Goal: Information Seeking & Learning: Learn about a topic

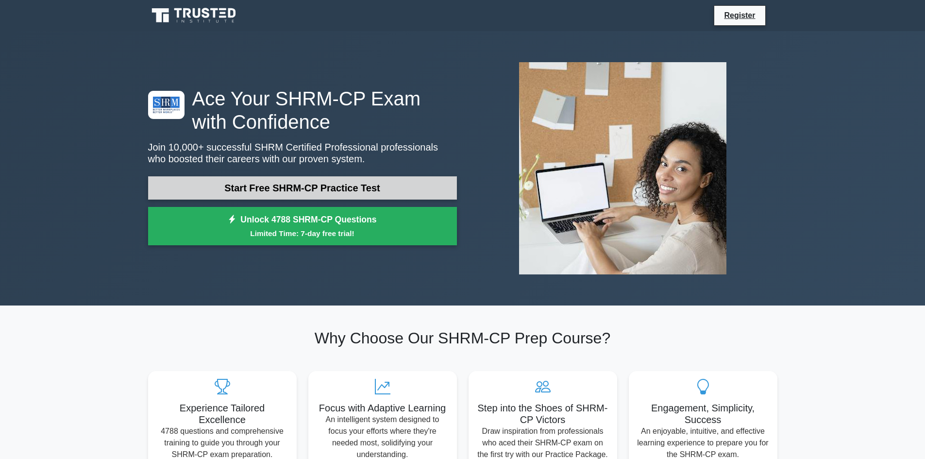
click at [242, 186] on link "Start Free SHRM-CP Practice Test" at bounding box center [302, 187] width 309 height 23
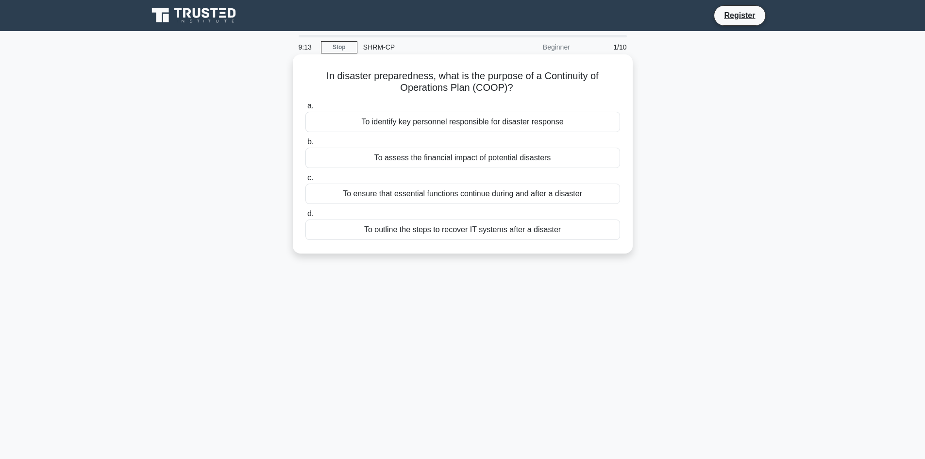
click at [499, 198] on div "To ensure that essential functions continue during and after a disaster" at bounding box center [463, 194] width 315 height 20
click at [306, 181] on input "c. To ensure that essential functions continue during and after a disaster" at bounding box center [306, 178] width 0 height 6
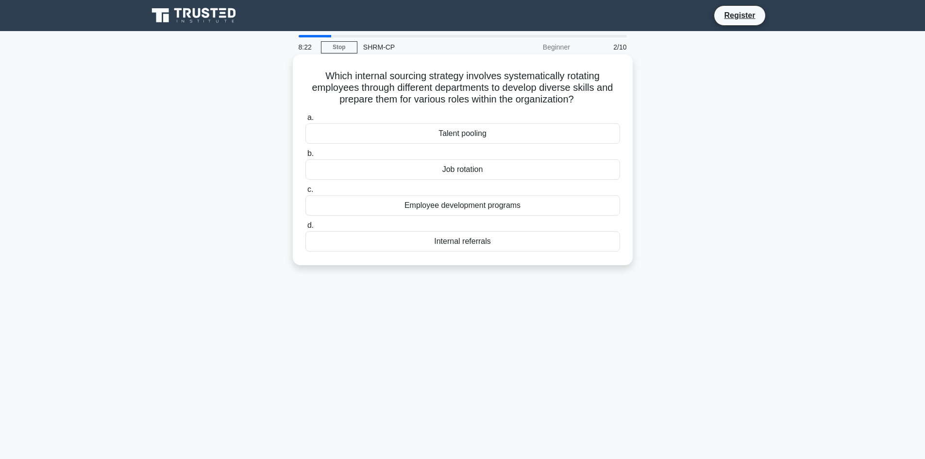
click at [465, 206] on div "Employee development programs" at bounding box center [463, 205] width 315 height 20
click at [306, 193] on input "c. Employee development programs" at bounding box center [306, 190] width 0 height 6
click at [474, 135] on div "Career pathing" at bounding box center [463, 133] width 315 height 20
click at [306, 121] on input "a. Career pathing" at bounding box center [306, 118] width 0 height 6
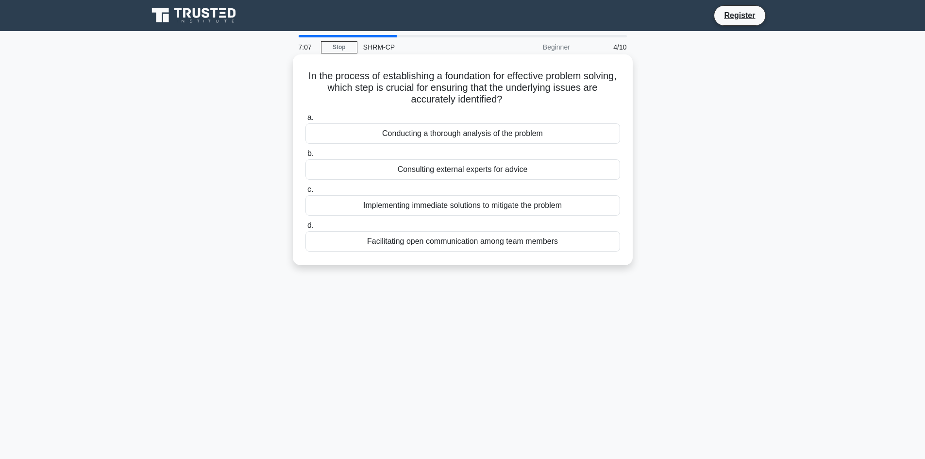
click at [528, 136] on div "Conducting a thorough analysis of the problem" at bounding box center [463, 133] width 315 height 20
click at [306, 121] on input "a. Conducting a thorough analysis of the problem" at bounding box center [306, 118] width 0 height 6
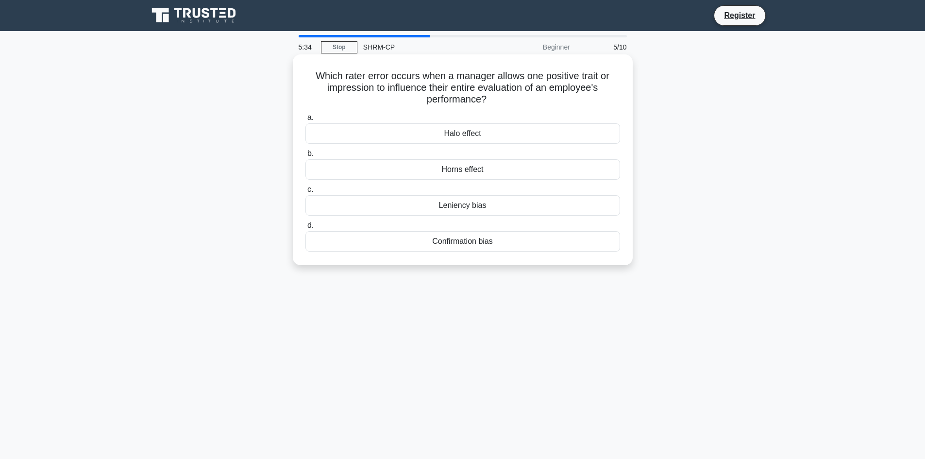
click at [474, 135] on div "Halo effect" at bounding box center [463, 133] width 315 height 20
click at [306, 121] on input "a. Halo effect" at bounding box center [306, 118] width 0 height 6
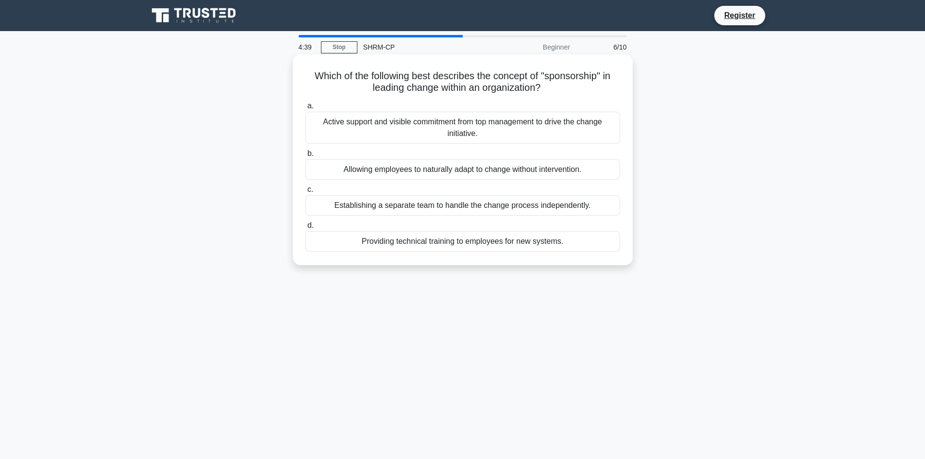
click at [409, 132] on div "Active support and visible commitment from top management to drive the change i…" at bounding box center [463, 128] width 315 height 32
click at [306, 109] on input "a. Active support and visible commitment from top management to drive the chang…" at bounding box center [306, 106] width 0 height 6
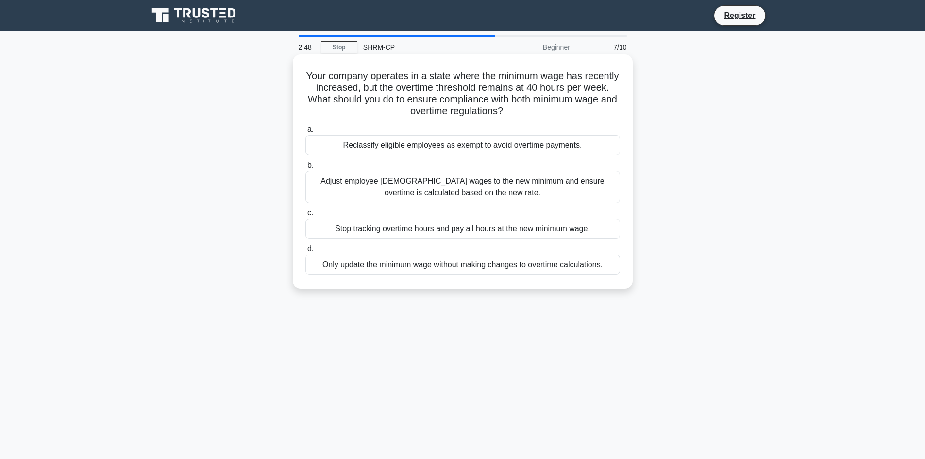
click at [401, 190] on div "Adjust employee hourly wages to the new minimum and ensure overtime is calculat…" at bounding box center [463, 187] width 315 height 32
click at [306, 169] on input "b. Adjust employee hourly wages to the new minimum and ensure overtime is calcu…" at bounding box center [306, 165] width 0 height 6
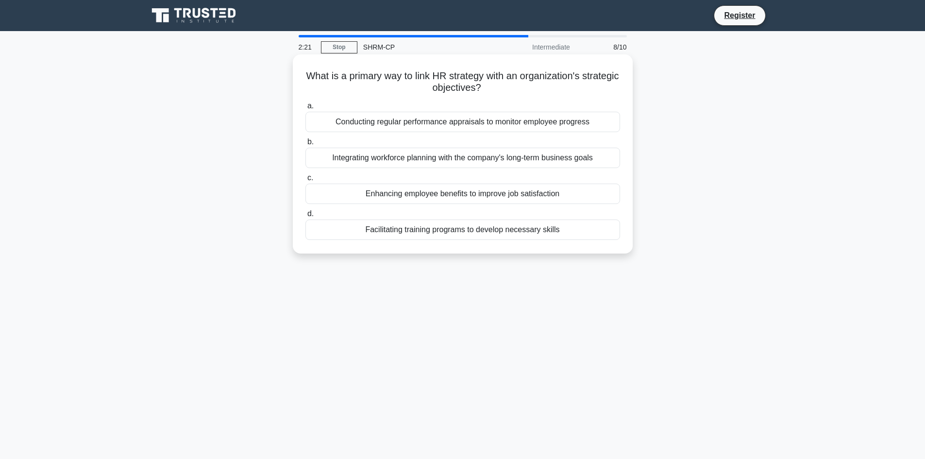
click at [523, 157] on div "Integrating workforce planning with the company's long-term business goals" at bounding box center [463, 158] width 315 height 20
click at [306, 145] on input "b. Integrating workforce planning with the company's long-term business goals" at bounding box center [306, 142] width 0 height 6
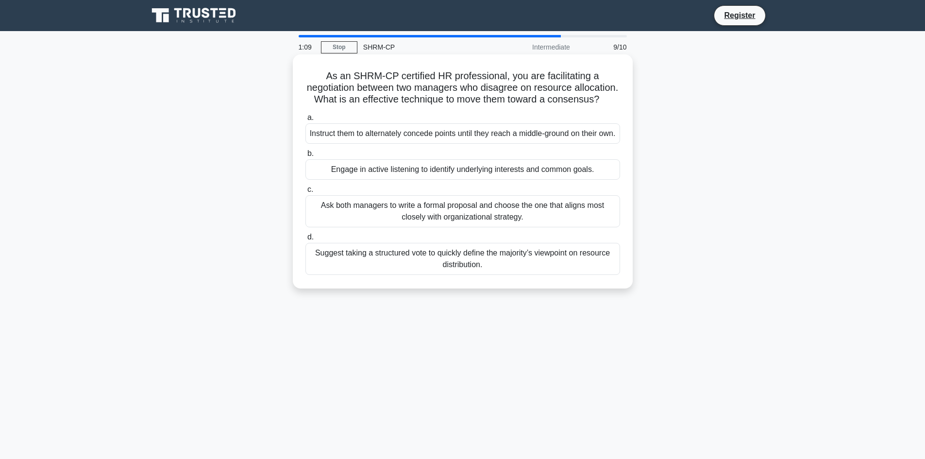
drag, startPoint x: 331, startPoint y: 195, endPoint x: 596, endPoint y: 204, distance: 264.9
click at [596, 204] on div "a. Instruct them to alternately concede points until they reach a middle-ground…" at bounding box center [463, 193] width 326 height 167
click at [525, 180] on div "Engage in active listening to identify underlying interests and common goals." at bounding box center [463, 169] width 315 height 20
click at [306, 157] on input "b. Engage in active listening to identify underlying interests and common goals." at bounding box center [306, 154] width 0 height 6
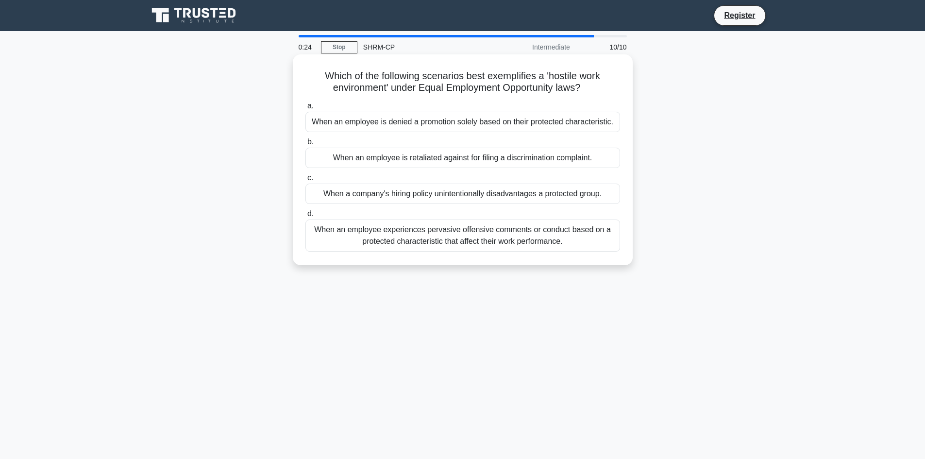
click at [442, 128] on div "When an employee is denied a promotion solely based on their protected characte…" at bounding box center [463, 122] width 315 height 20
click at [306, 109] on input "a. When an employee is denied a promotion solely based on their protected chara…" at bounding box center [306, 106] width 0 height 6
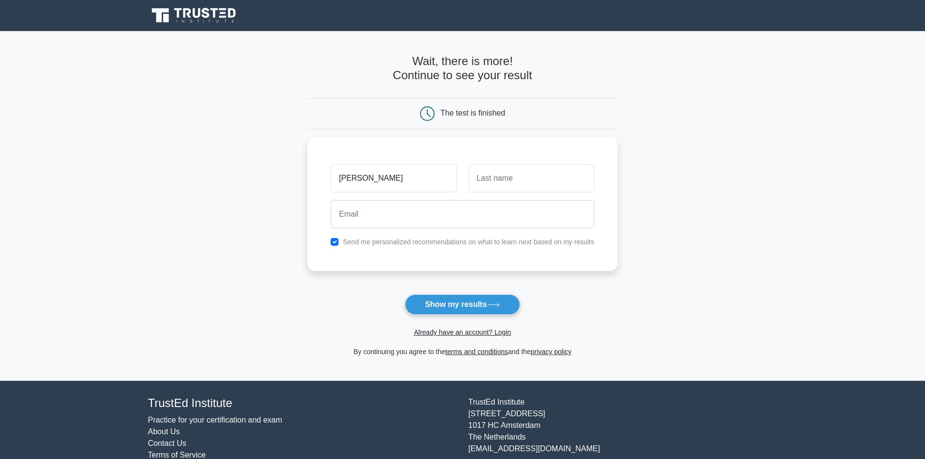
type input "lisa"
type input "halo"
click at [496, 224] on input "email" at bounding box center [463, 212] width 264 height 28
type input "ammaastds@gmail.com"
click at [460, 308] on button "Show my results" at bounding box center [462, 304] width 115 height 20
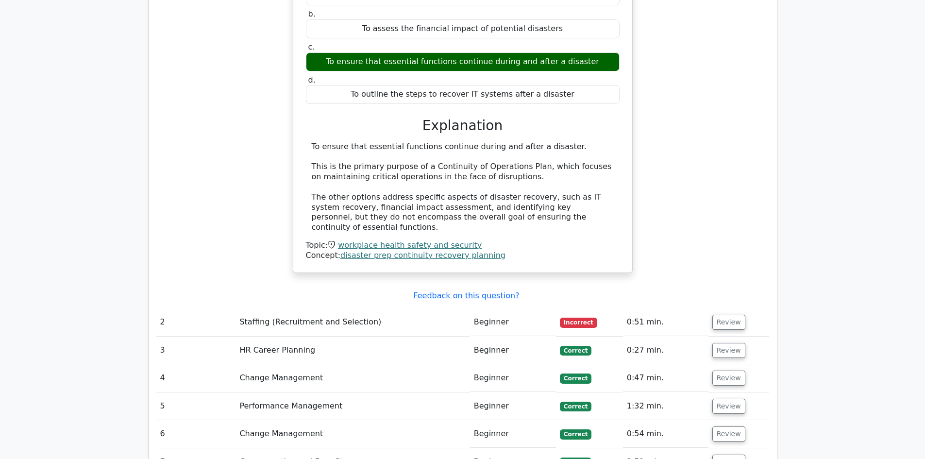
scroll to position [1069, 0]
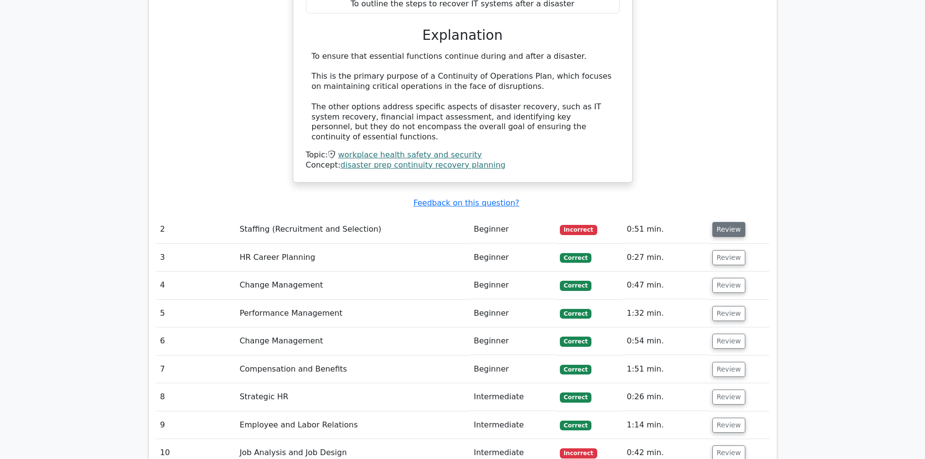
click at [722, 222] on button "Review" at bounding box center [729, 229] width 33 height 15
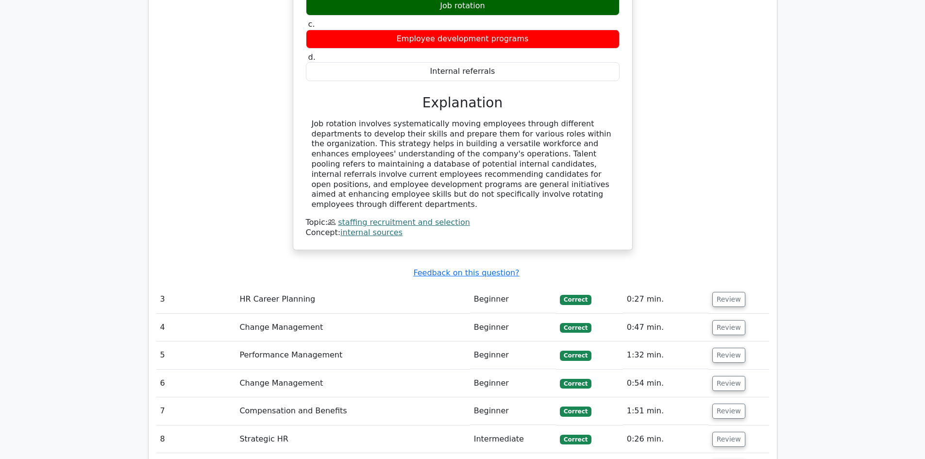
scroll to position [1457, 0]
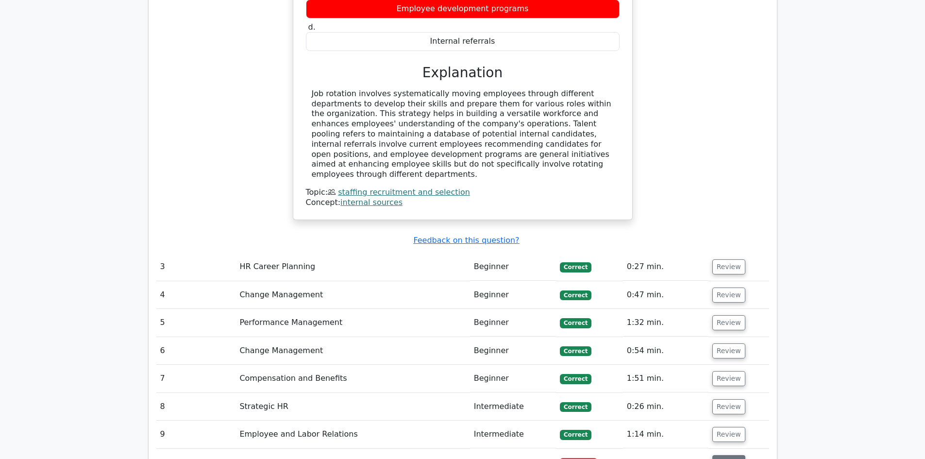
click at [728, 455] on button "Review" at bounding box center [729, 462] width 33 height 15
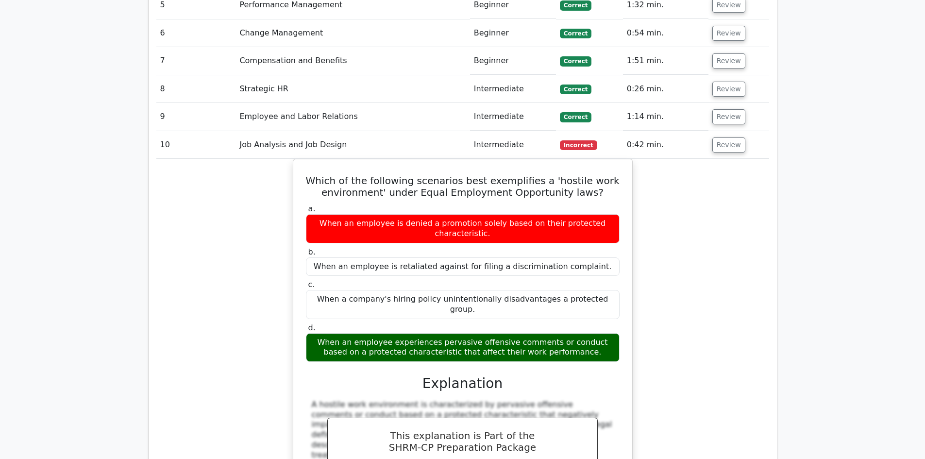
scroll to position [1797, 0]
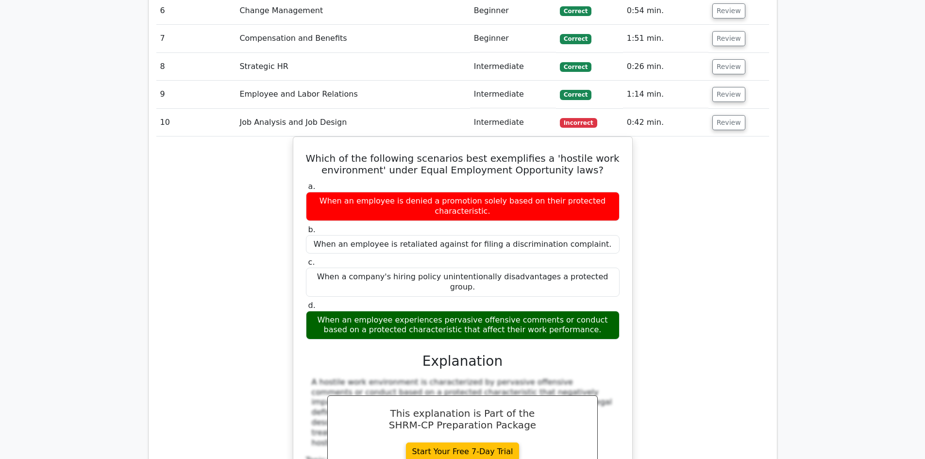
click at [665, 331] on div "Which of the following scenarios best exemplifies a 'hostile work environment' …" at bounding box center [462, 336] width 613 height 400
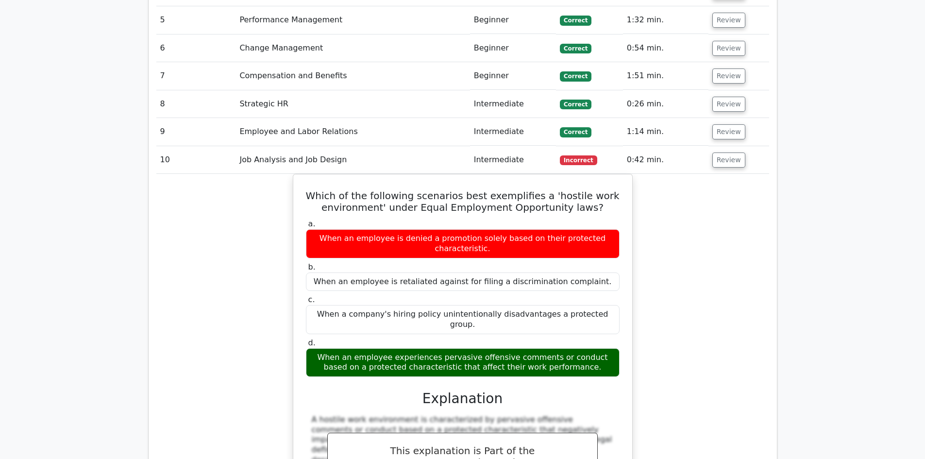
scroll to position [1749, 0]
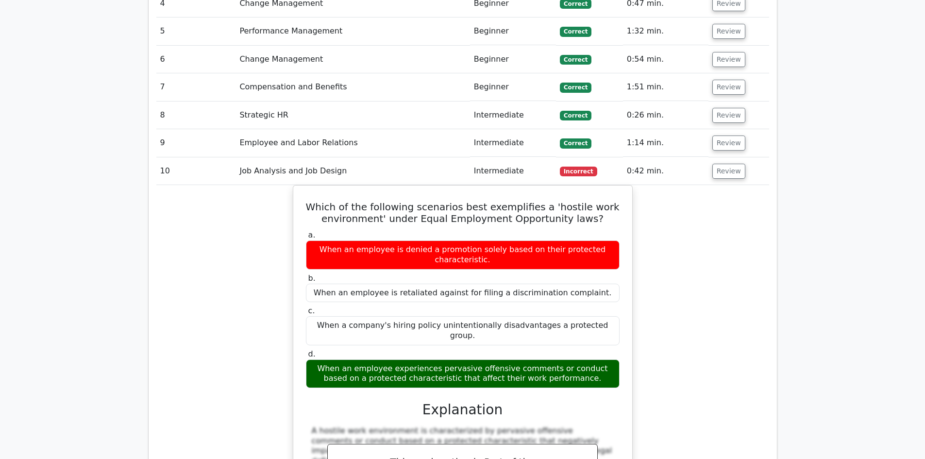
click at [675, 292] on div "Which of the following scenarios best exemplifies a 'hostile work environment' …" at bounding box center [462, 385] width 613 height 400
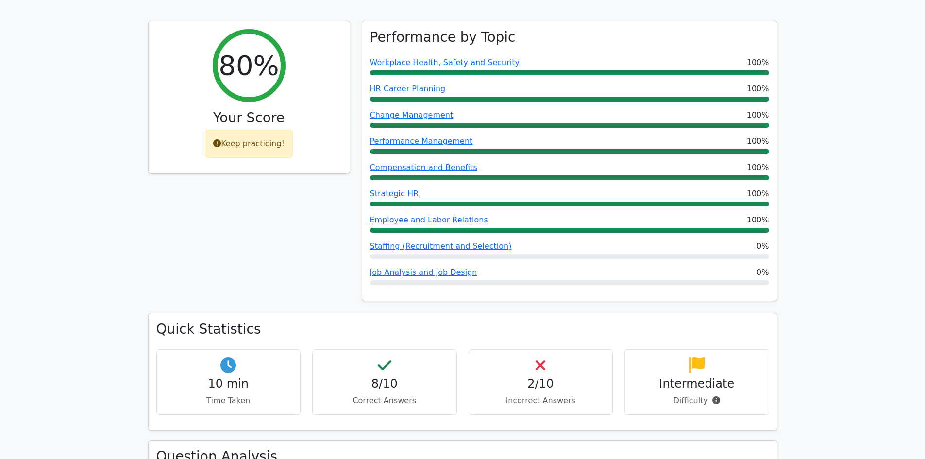
scroll to position [340, 0]
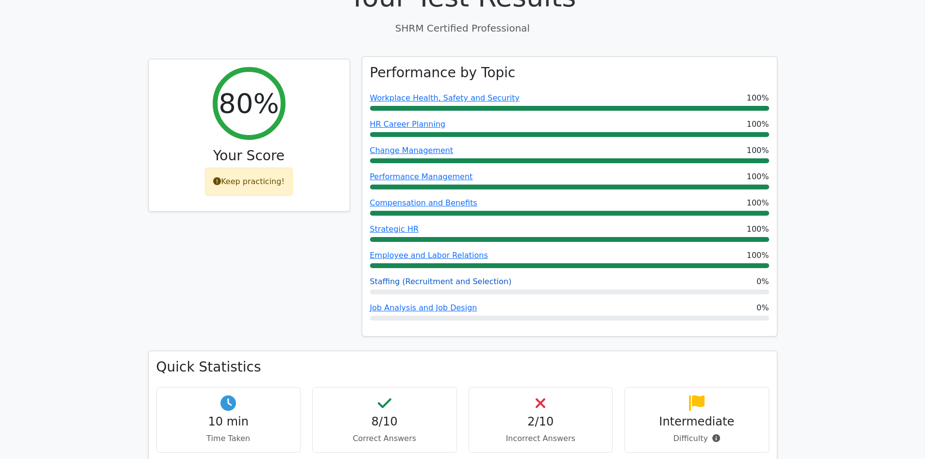
click at [470, 277] on link "Staffing (Recruitment and Selection)" at bounding box center [441, 281] width 142 height 9
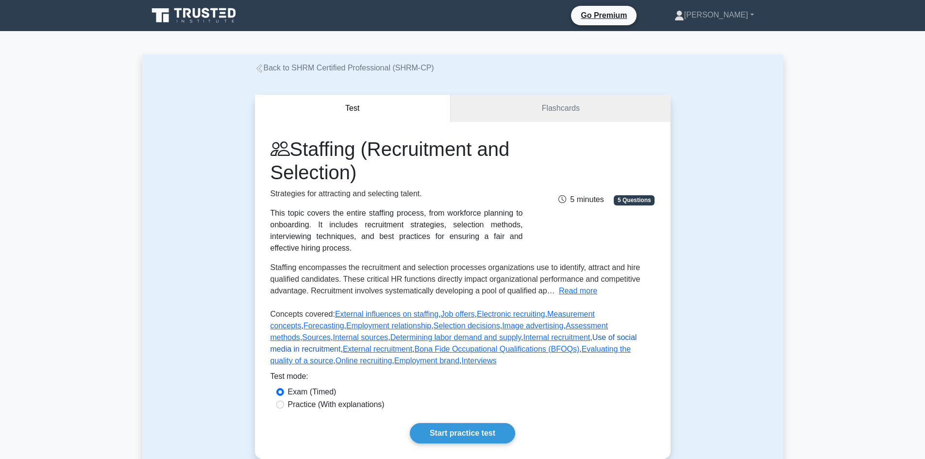
scroll to position [49, 0]
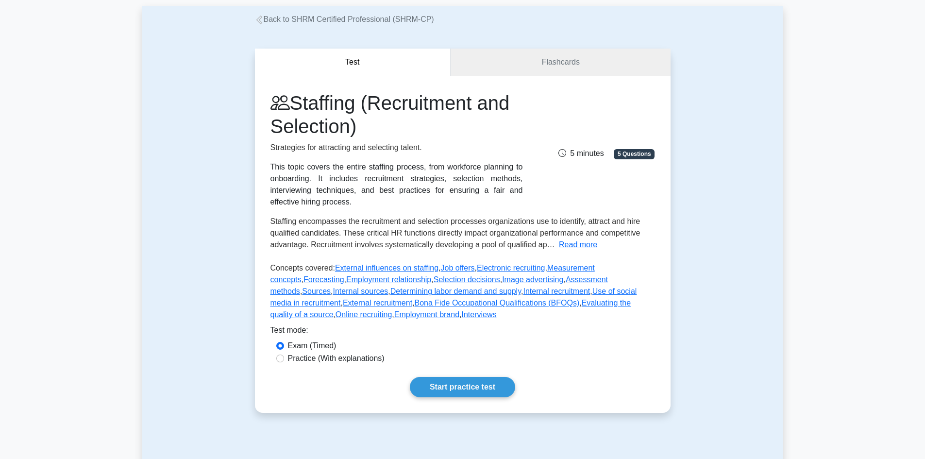
click at [684, 208] on div "Test Flashcards Staffing (Recruitment and Selection) Strategies for attracting …" at bounding box center [462, 230] width 641 height 411
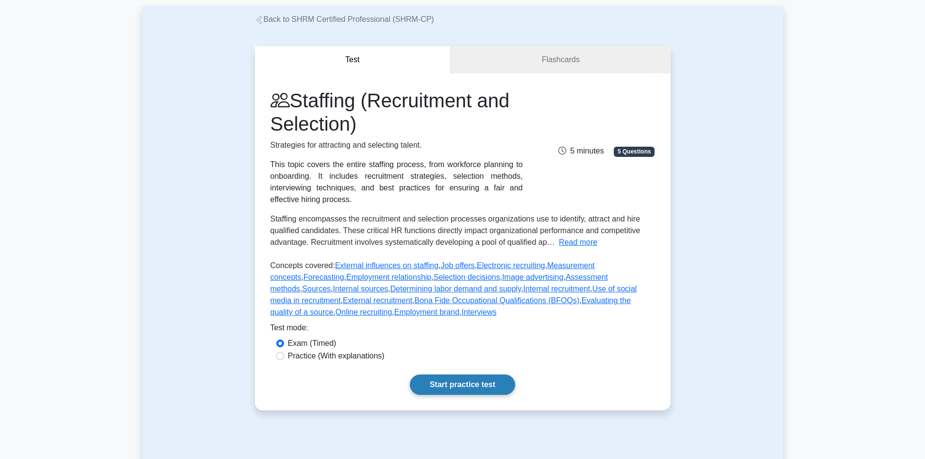
click at [441, 383] on link "Start practice test" at bounding box center [462, 384] width 105 height 20
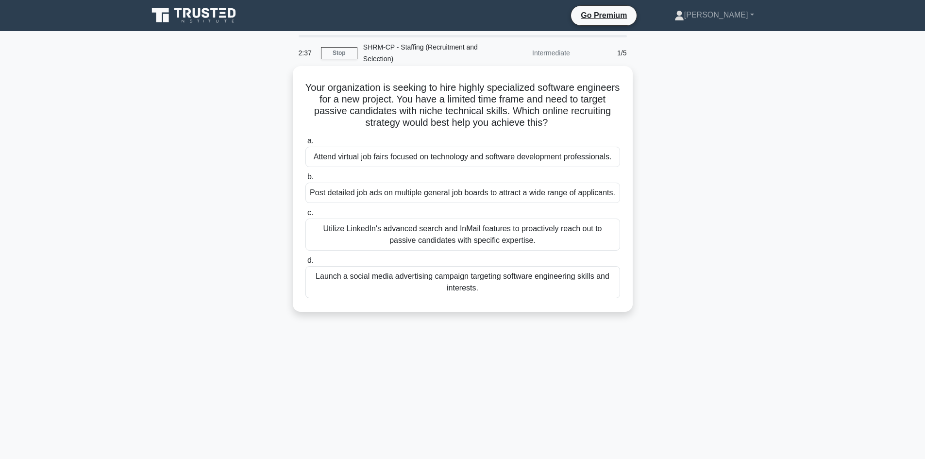
click at [484, 290] on div "Launch a social media advertising campaign targeting software engineering skill…" at bounding box center [463, 282] width 315 height 32
click at [306, 264] on input "d. Launch a social media advertising campaign targeting software engineering sk…" at bounding box center [306, 260] width 0 height 6
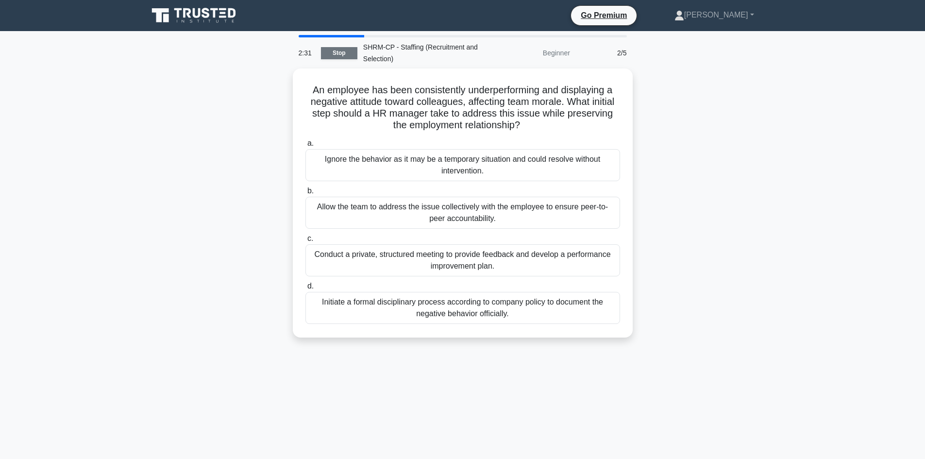
click at [347, 50] on link "Stop" at bounding box center [339, 53] width 36 height 12
